Goal: Find specific fact: Find specific fact

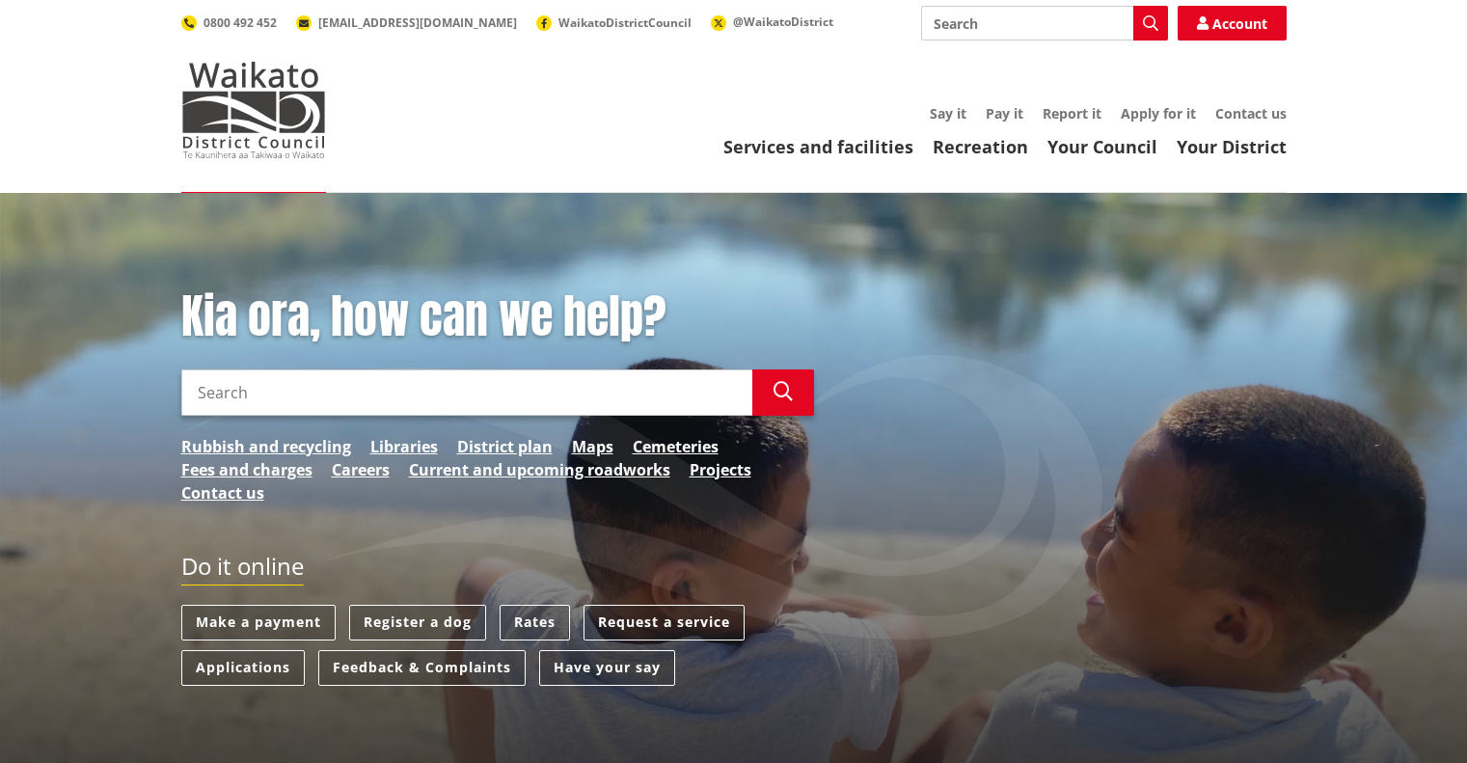
click at [980, 30] on input "Search" at bounding box center [1044, 23] width 247 height 35
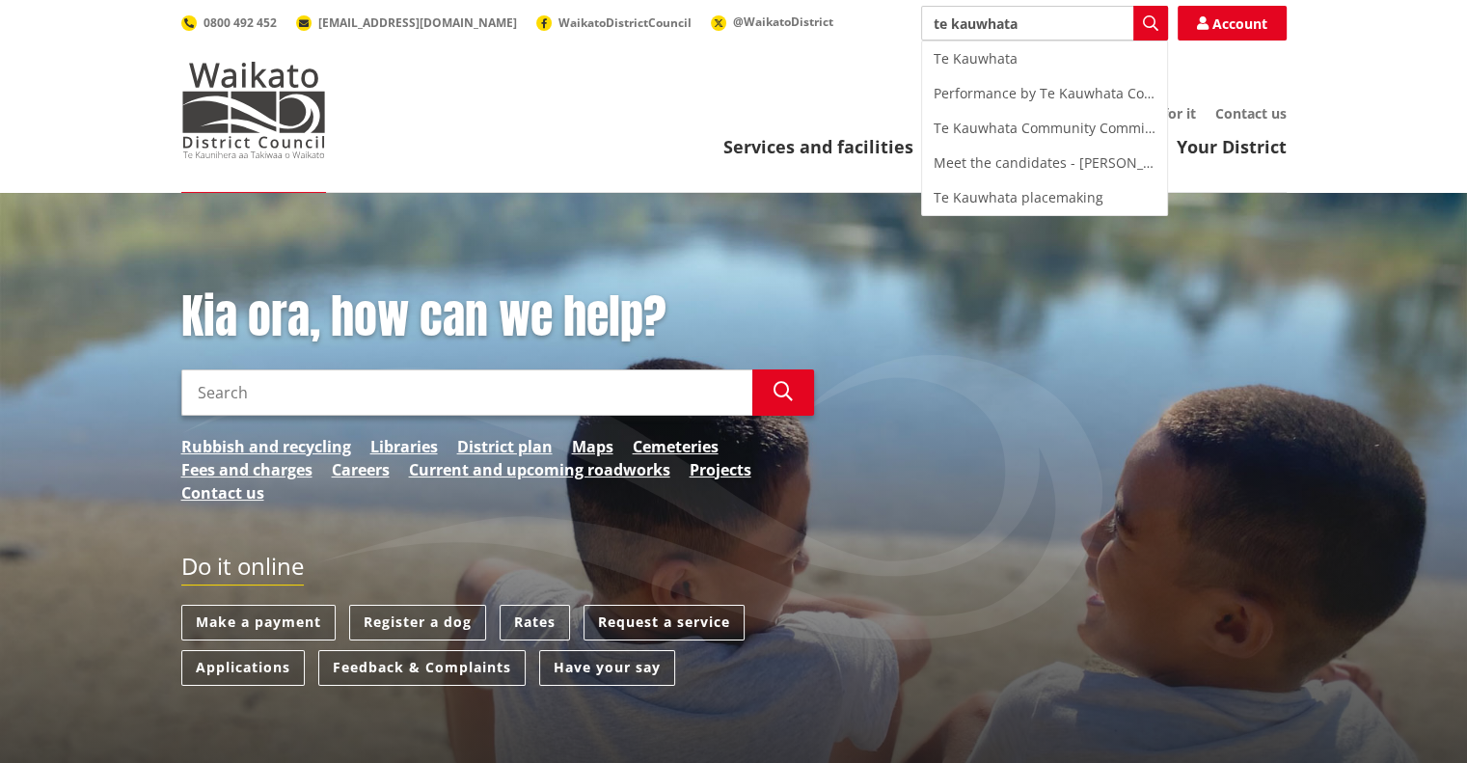
type input "te kauwhata"
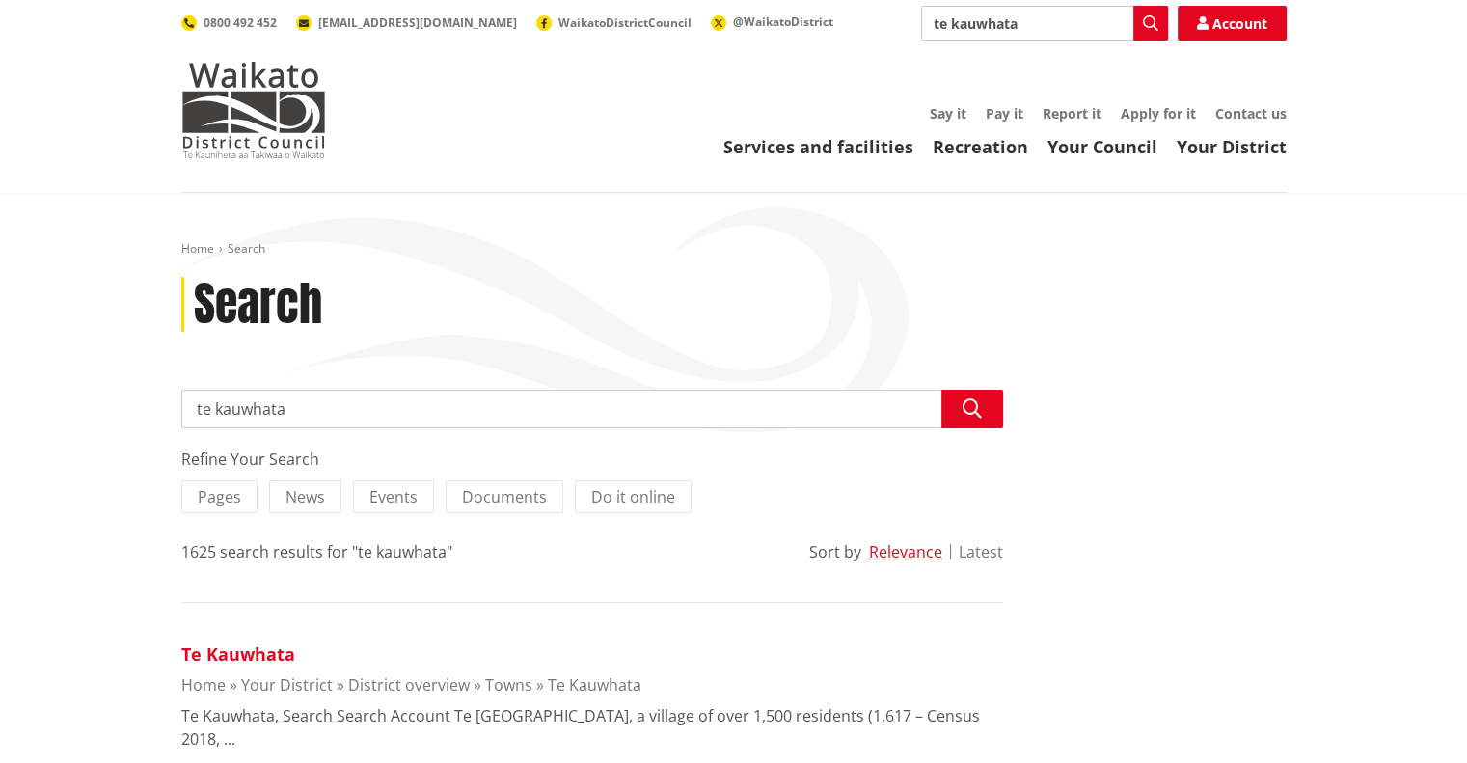
click at [223, 658] on link "Te Kauwhata" at bounding box center [238, 653] width 114 height 23
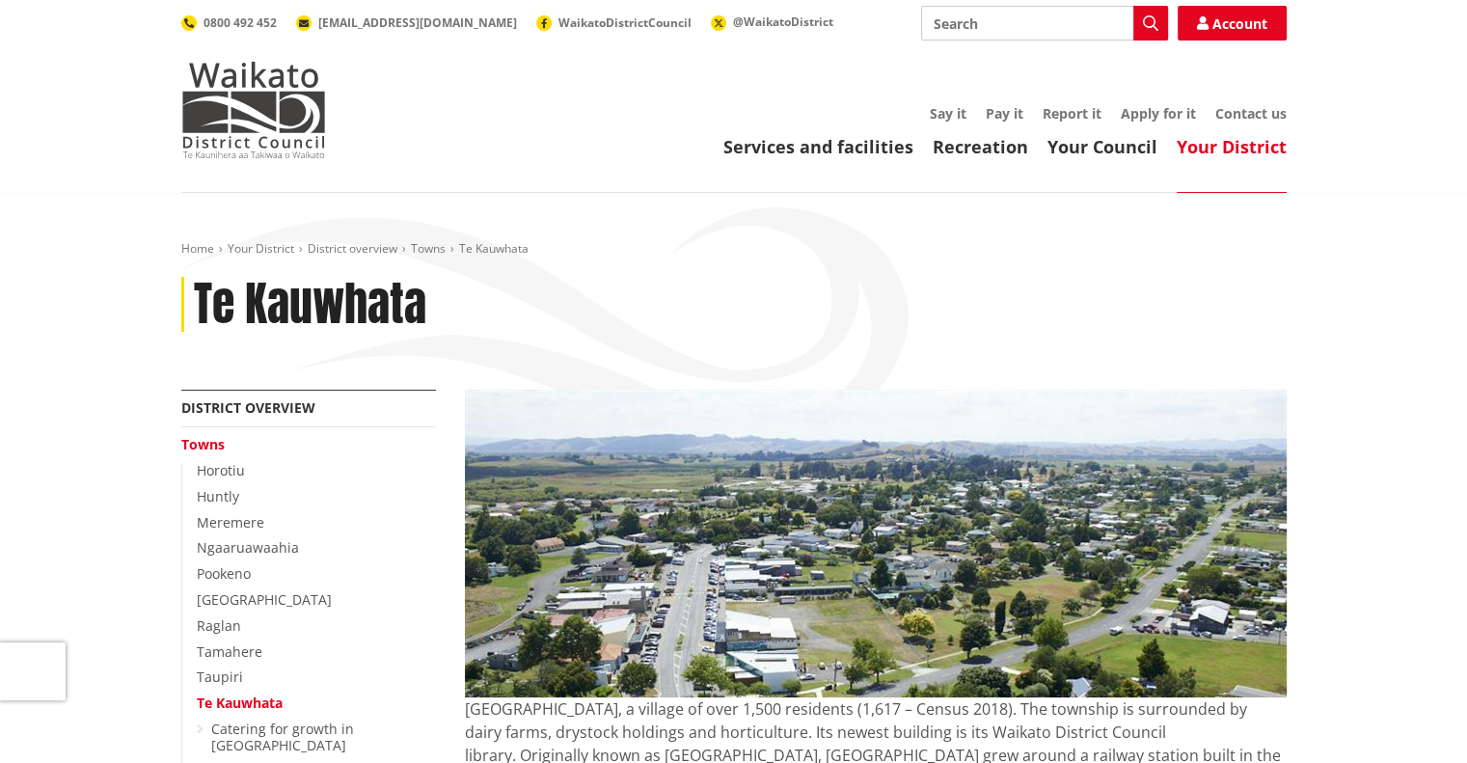
click at [1008, 27] on input "Search" at bounding box center [1044, 23] width 247 height 35
type input "population"
click at [1146, 26] on icon "button" at bounding box center [1150, 22] width 15 height 15
